Goal: Information Seeking & Learning: Learn about a topic

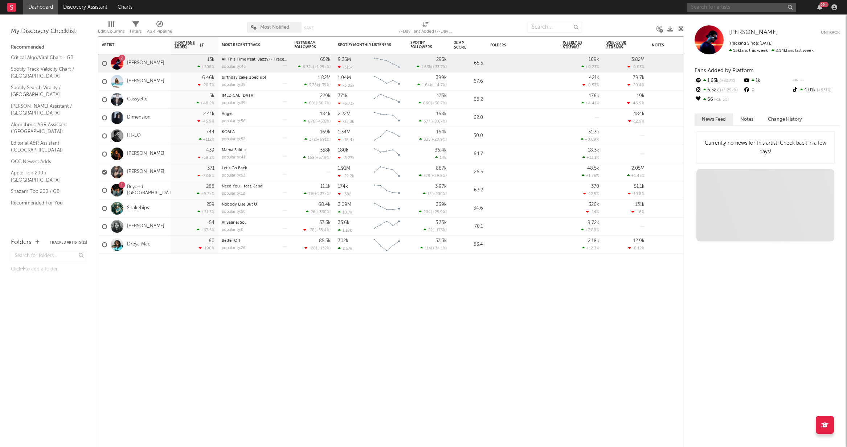
click at [783, 8] on input "text" at bounding box center [741, 7] width 109 height 9
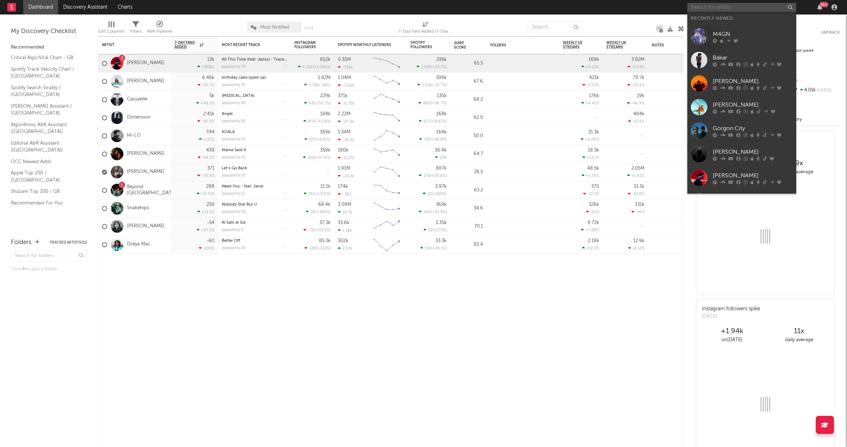
paste input "[PERSON_NAME]"
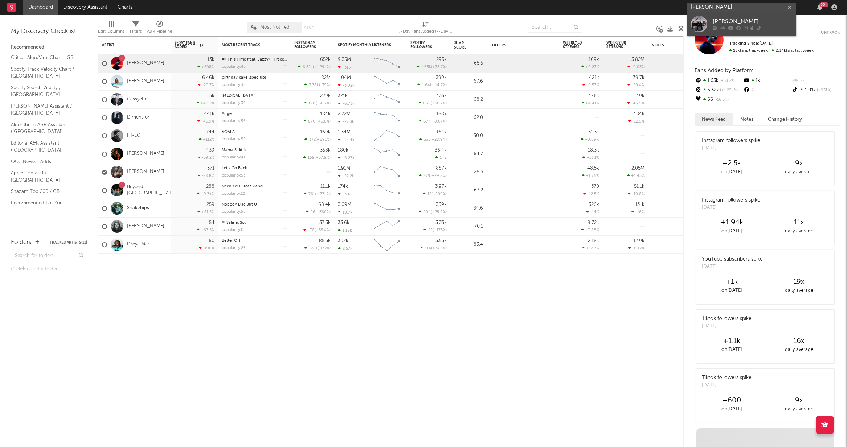
type input "[PERSON_NAME]"
click at [780, 22] on div "[PERSON_NAME]" at bounding box center [752, 21] width 80 height 9
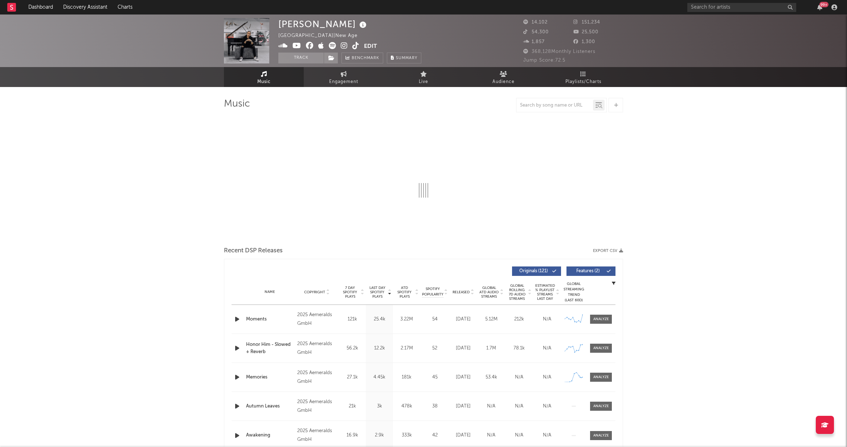
select select "6m"
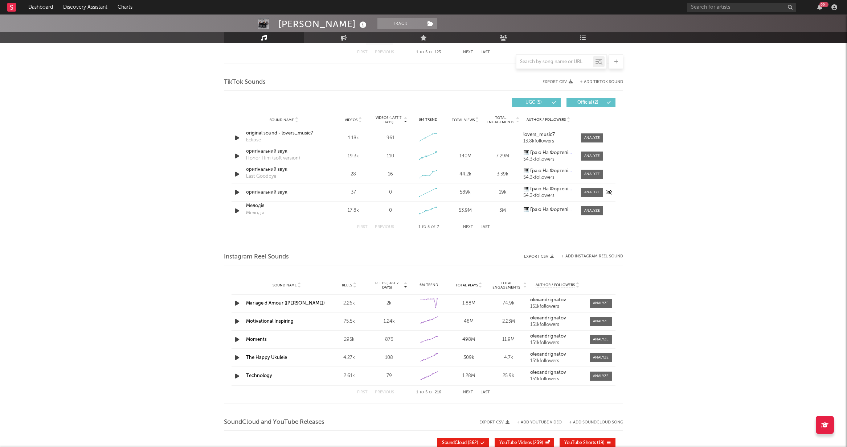
scroll to position [461, 0]
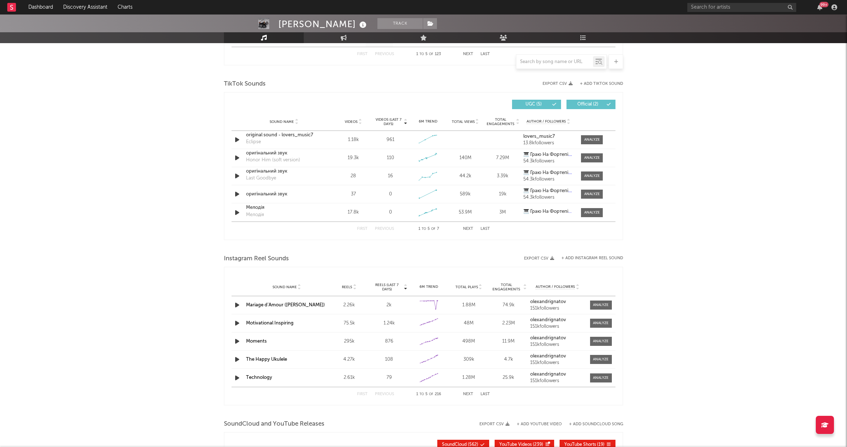
click at [566, 65] on div at bounding box center [554, 61] width 77 height 9
click at [565, 65] on div at bounding box center [554, 61] width 77 height 9
click at [559, 62] on input "text" at bounding box center [554, 62] width 77 height 6
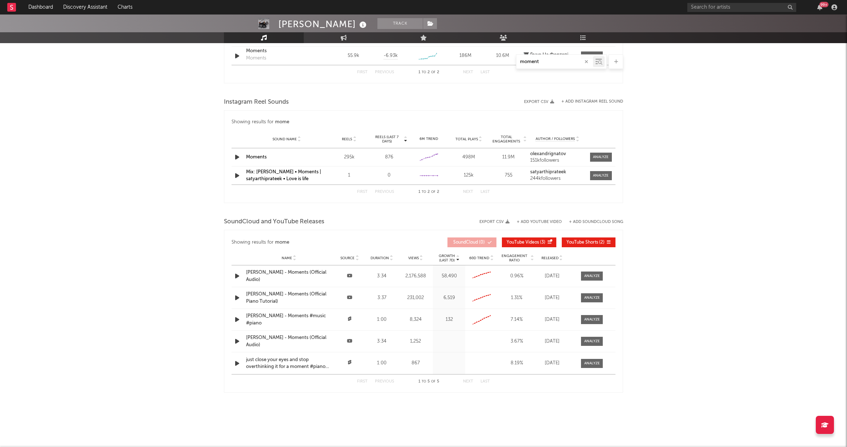
type input "moments"
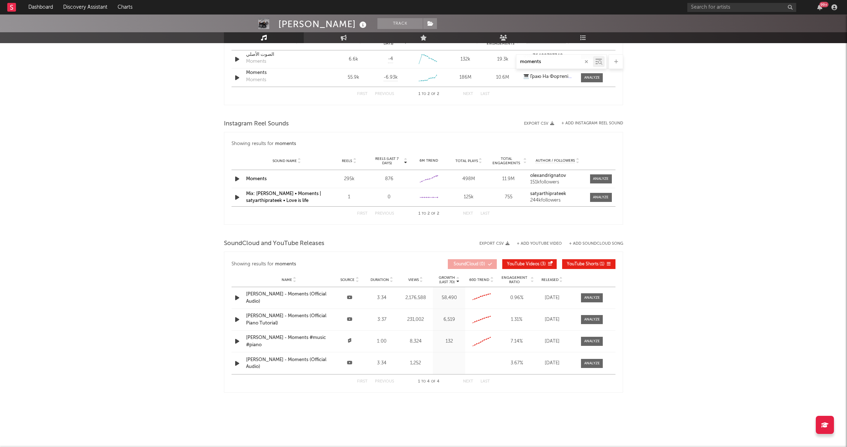
scroll to position [352, 0]
